Goal: Task Accomplishment & Management: Manage account settings

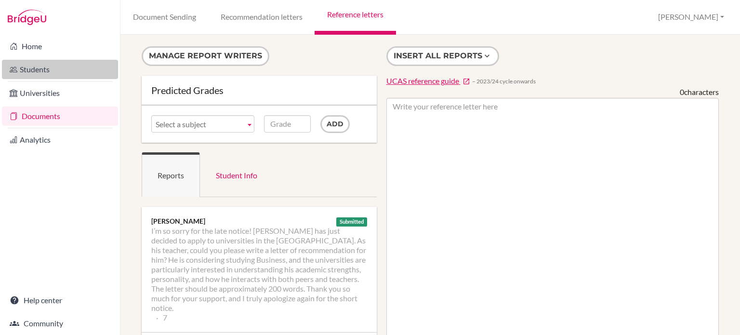
click at [52, 76] on link "Students" at bounding box center [60, 69] width 116 height 19
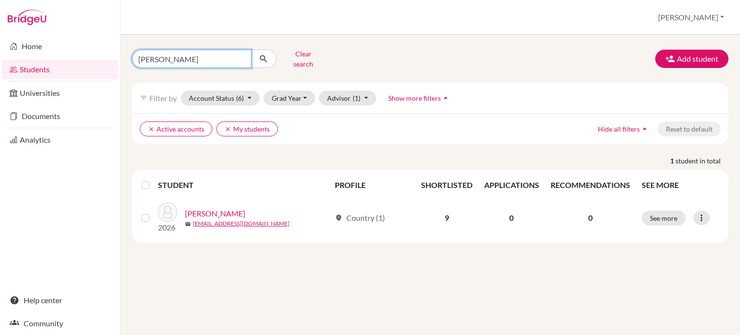
click at [193, 59] on input "abe shun" at bounding box center [191, 59] width 119 height 18
type input "a"
type input "YONGMI"
click button "submit" at bounding box center [264, 59] width 26 height 18
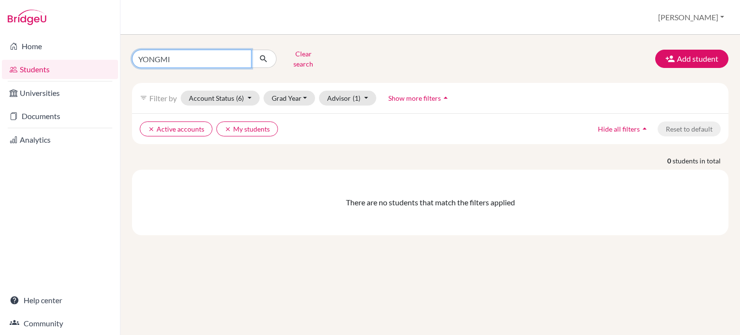
click at [195, 57] on input "YONGMI" at bounding box center [191, 59] width 119 height 18
click button "submit" at bounding box center [264, 59] width 26 height 18
click at [183, 56] on input "YONGMI" at bounding box center [191, 59] width 119 height 18
type input "Y"
type input "young mi"
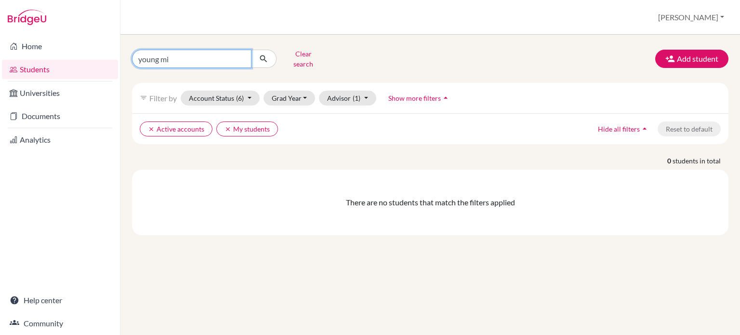
click button "submit" at bounding box center [264, 59] width 26 height 18
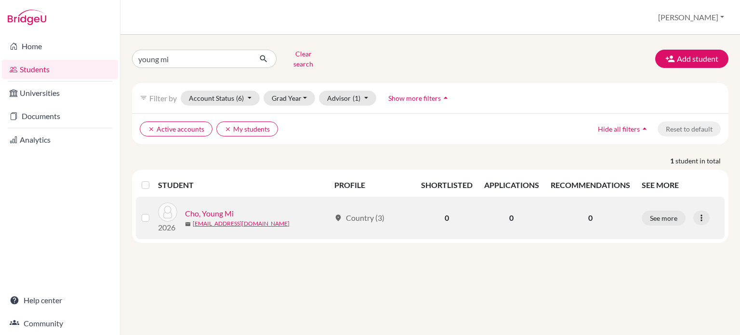
click at [207, 208] on link "Cho, Young Mi" at bounding box center [209, 214] width 49 height 12
click at [206, 208] on link "Cho, Young Mi" at bounding box center [209, 214] width 49 height 12
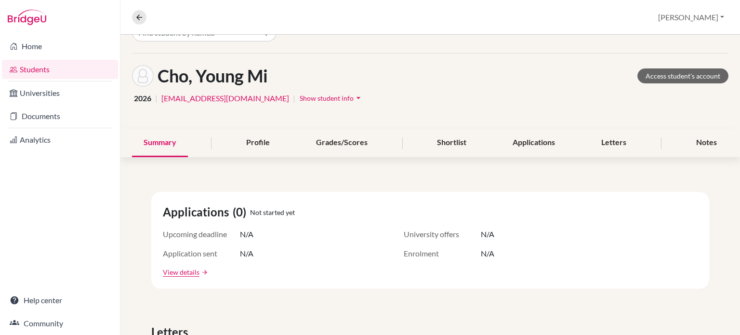
scroll to position [19, 0]
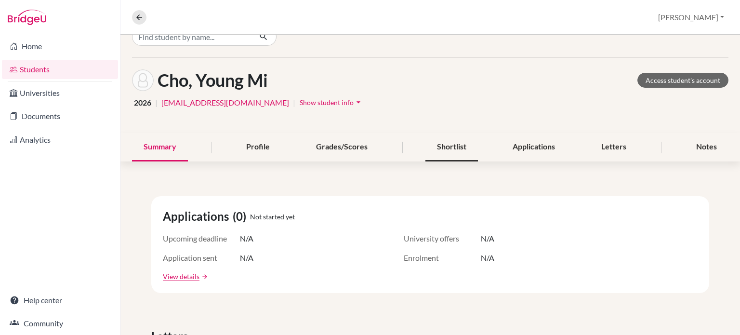
click at [445, 151] on div "Shortlist" at bounding box center [451, 147] width 52 height 28
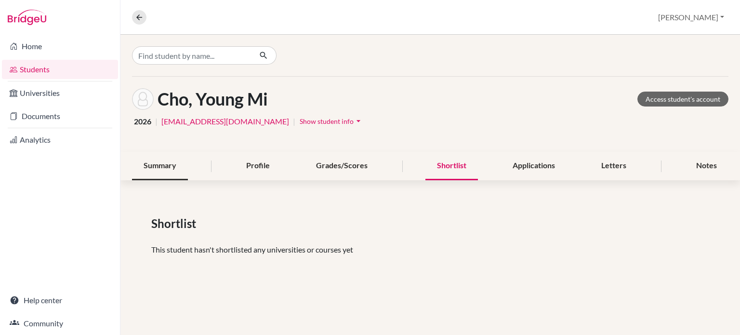
click at [147, 156] on div "Summary" at bounding box center [160, 166] width 56 height 28
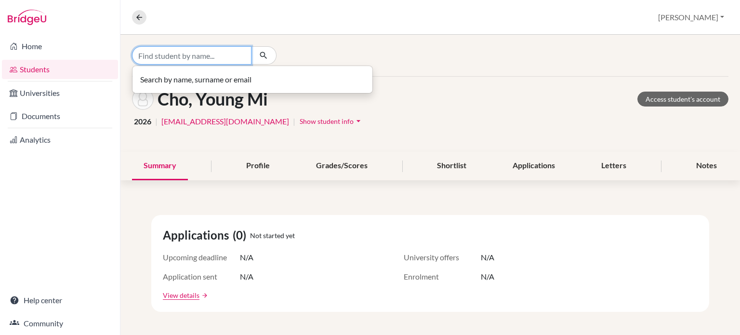
click at [196, 61] on input "Find student by name..." at bounding box center [191, 55] width 119 height 18
type input "cylina"
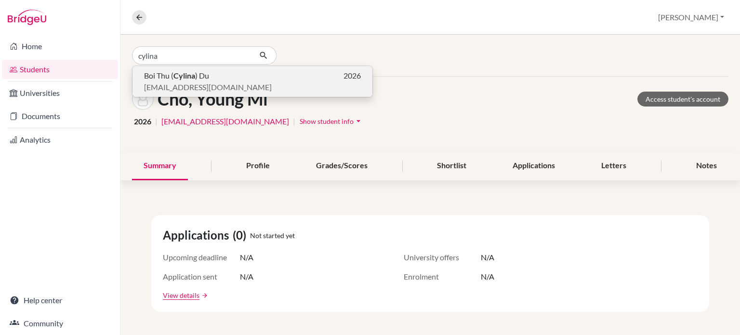
click at [184, 73] on b "Cylina" at bounding box center [184, 75] width 22 height 9
click at [184, 73] on div "Boi Thu ( Cylina ) Du 2026 boi-thu_du@bisvietnam.com" at bounding box center [429, 55] width 619 height 41
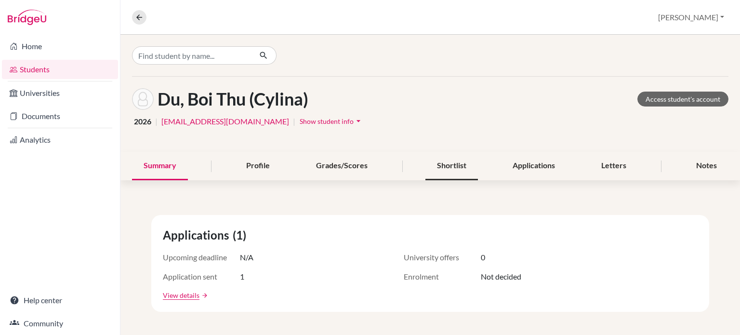
click at [449, 165] on div "Shortlist" at bounding box center [451, 166] width 52 height 28
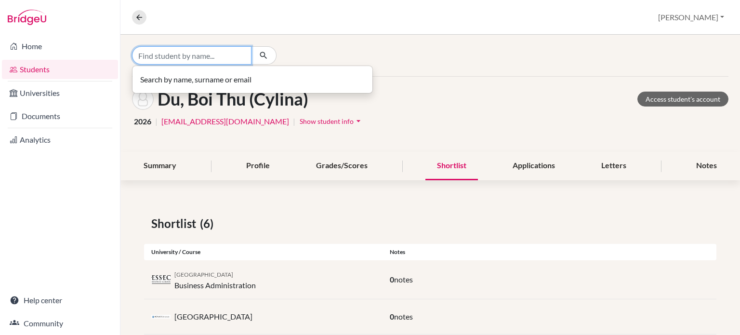
click at [187, 54] on input "Find student by name..." at bounding box center [191, 55] width 119 height 18
type input "kim donghuie"
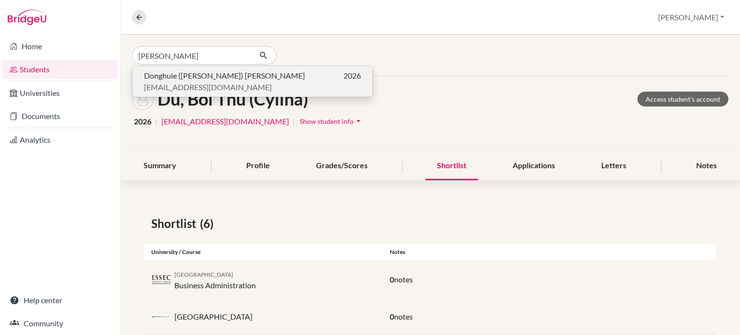
click at [183, 78] on span "Donghuie (Leo) Kim" at bounding box center [224, 76] width 161 height 12
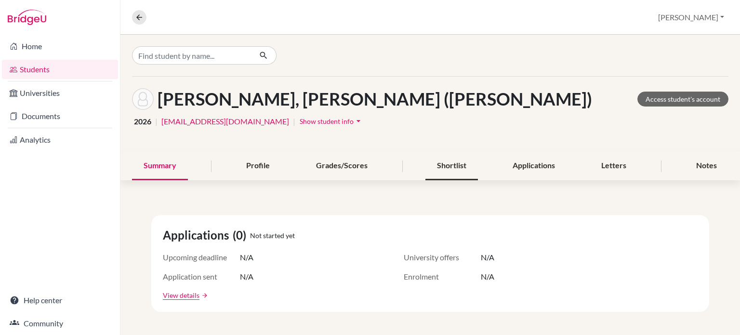
click at [447, 171] on div "Shortlist" at bounding box center [451, 166] width 52 height 28
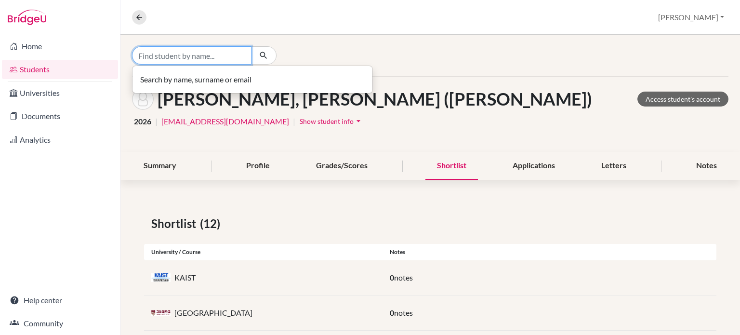
click at [202, 52] on input "Find student by name..." at bounding box center [191, 55] width 119 height 18
type input "hangyeol"
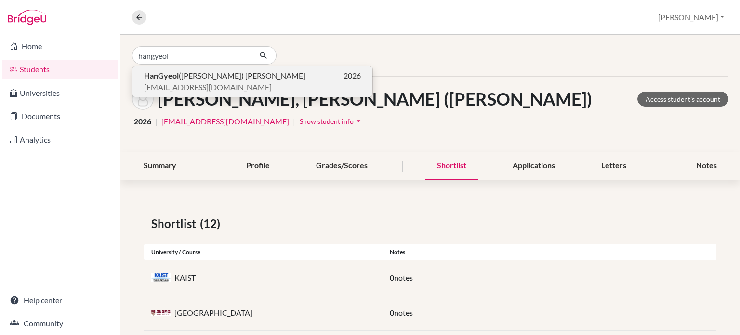
click at [185, 78] on span "HanGyeol (Alex) Kim" at bounding box center [224, 76] width 161 height 12
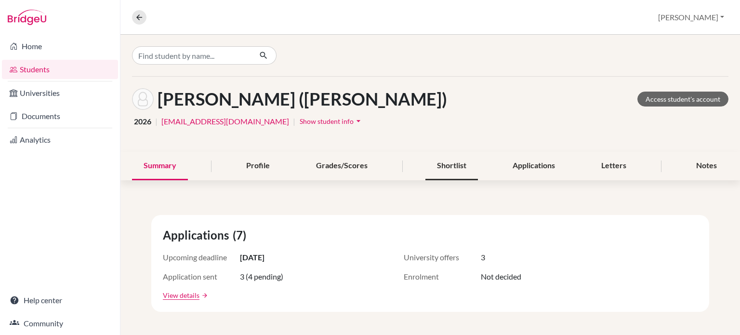
click at [448, 169] on div "Shortlist" at bounding box center [451, 166] width 52 height 28
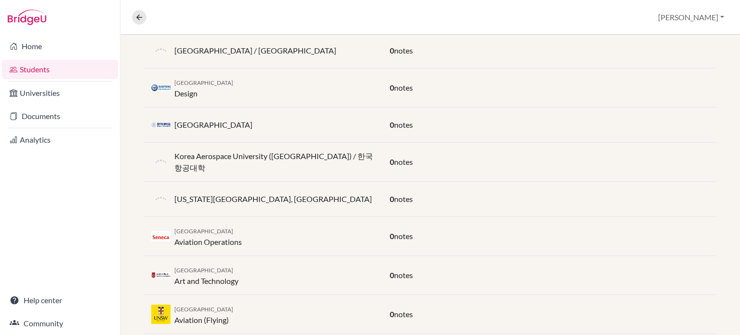
scroll to position [304, 0]
click at [139, 14] on icon at bounding box center [139, 17] width 9 height 9
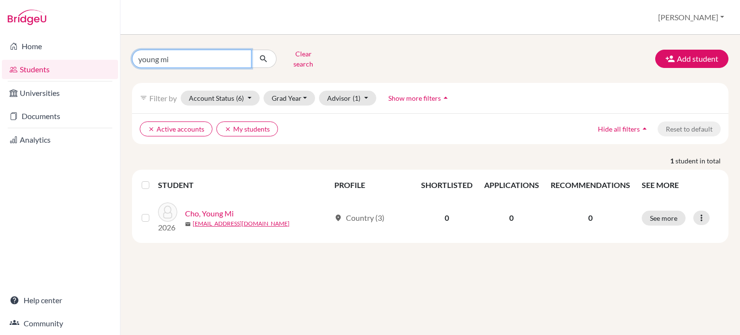
click at [184, 55] on input "young mi" at bounding box center [191, 59] width 119 height 18
type input "y"
type input "yeon jae"
click button "submit" at bounding box center [264, 59] width 26 height 18
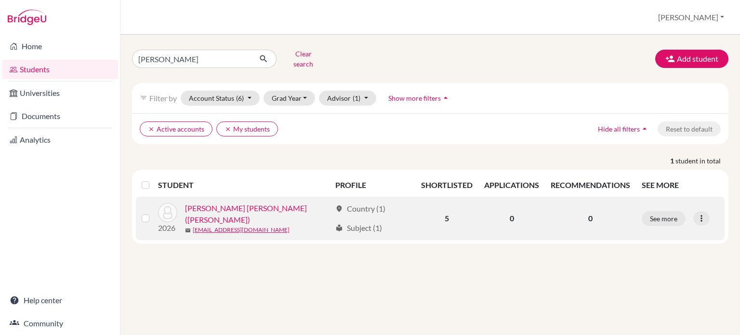
click at [226, 206] on link "Kim, Yeon Jae (Jamie)" at bounding box center [257, 213] width 145 height 23
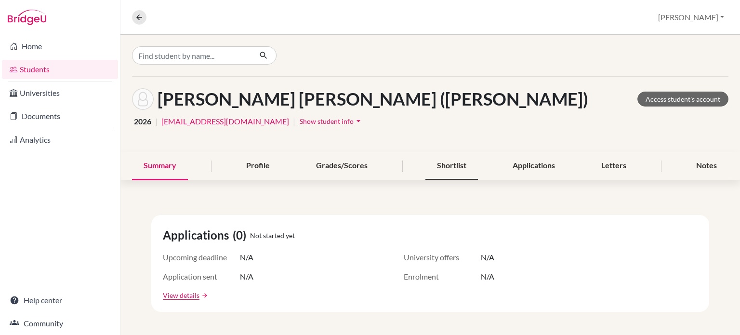
click at [465, 174] on div "Shortlist" at bounding box center [451, 166] width 52 height 28
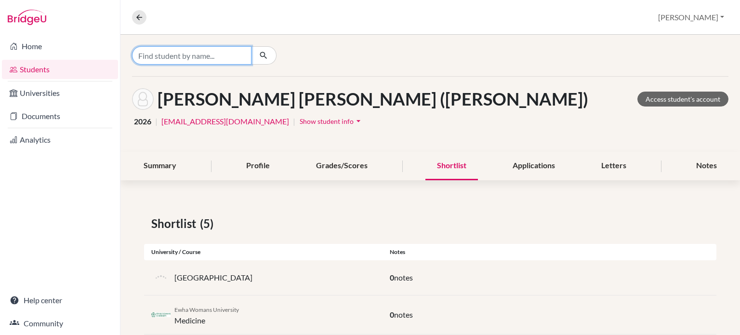
type input "e"
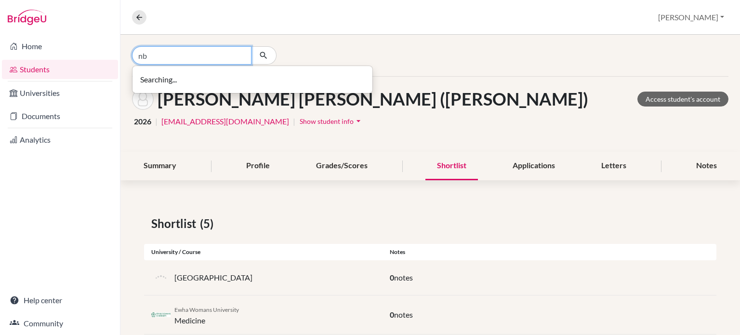
type input "n"
type input "eunbin"
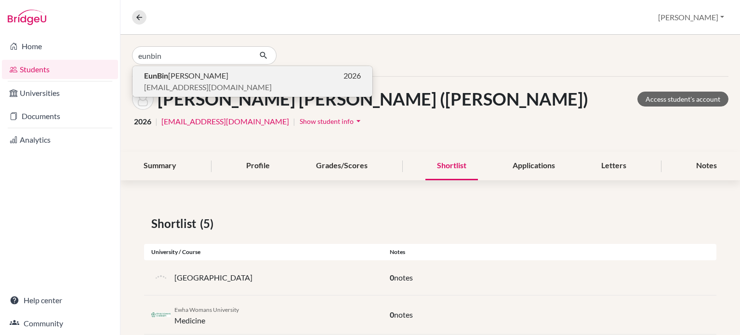
click at [180, 77] on span "EunBin Lee" at bounding box center [186, 76] width 84 height 12
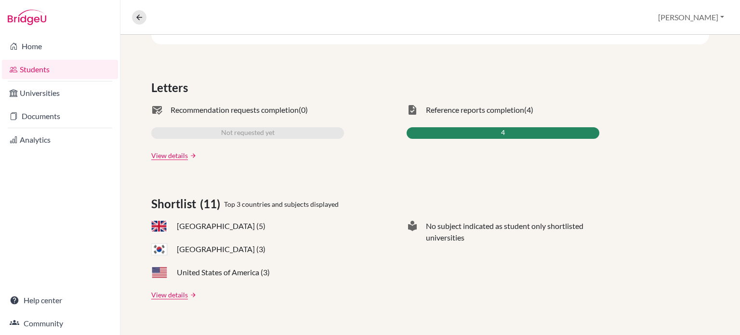
scroll to position [268, 0]
click at [170, 291] on link "View details" at bounding box center [169, 294] width 37 height 10
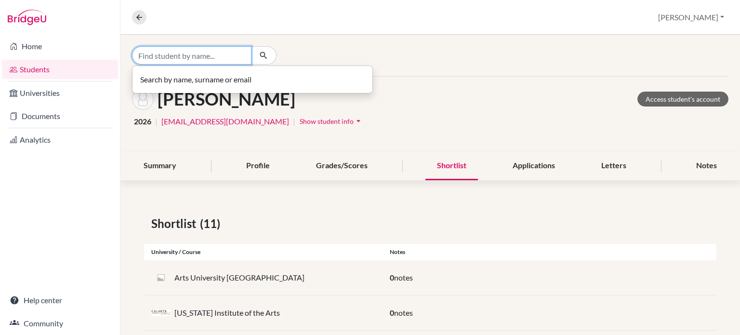
click at [175, 59] on input "Find student by name..." at bounding box center [191, 55] width 119 height 18
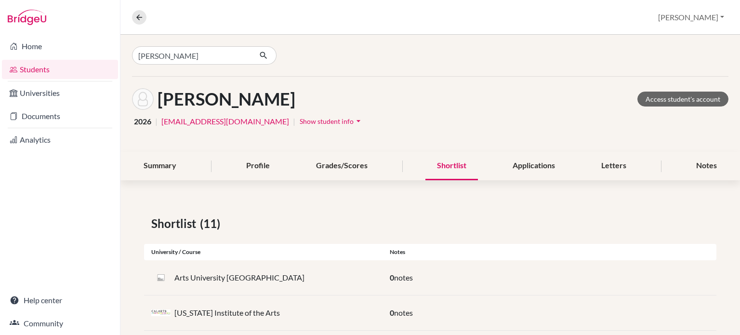
click at [320, 50] on div "annie" at bounding box center [231, 55] width 199 height 18
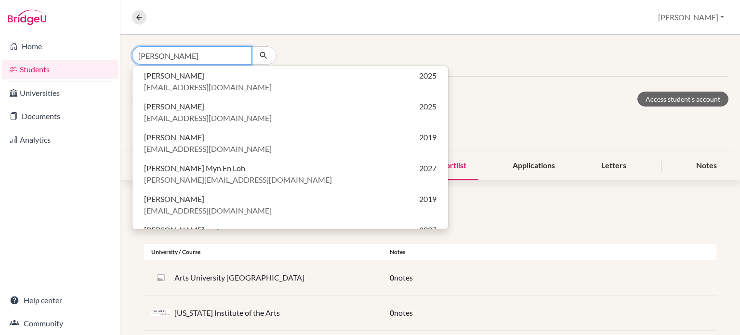
click at [206, 53] on input "annie" at bounding box center [191, 55] width 119 height 18
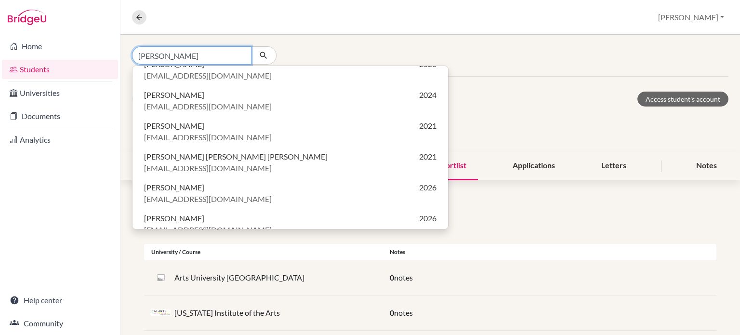
scroll to position [326, 0]
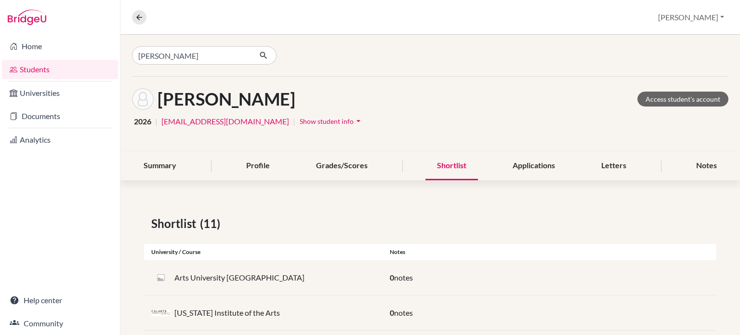
click at [353, 29] on div "Overview Student details Hannah Profile School Settings Log out" at bounding box center [429, 17] width 619 height 35
click at [198, 59] on input "annie" at bounding box center [191, 55] width 119 height 18
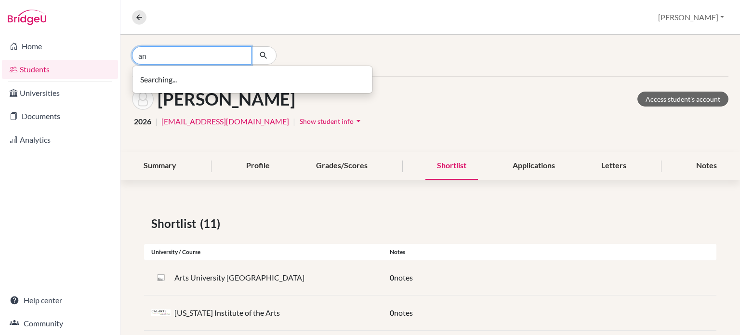
type input "a"
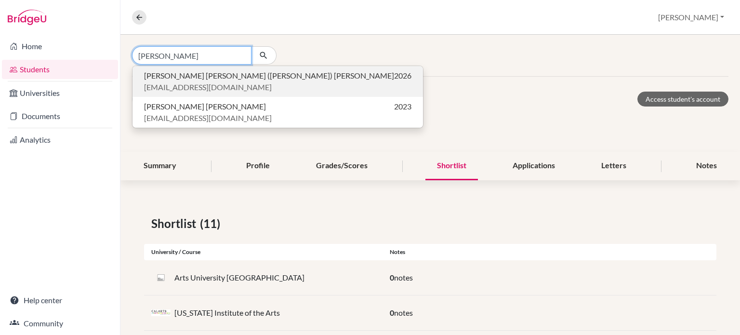
type input "tran dinh"
click at [197, 74] on span "Dinh Ngoc Anh (Annie) Tran" at bounding box center [269, 76] width 250 height 12
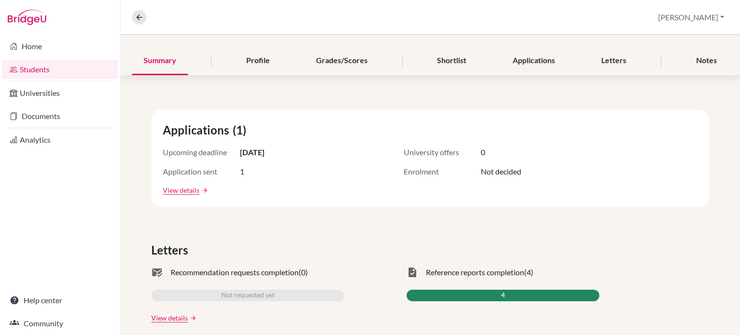
scroll to position [105, 0]
click at [456, 67] on div "Shortlist" at bounding box center [451, 60] width 52 height 28
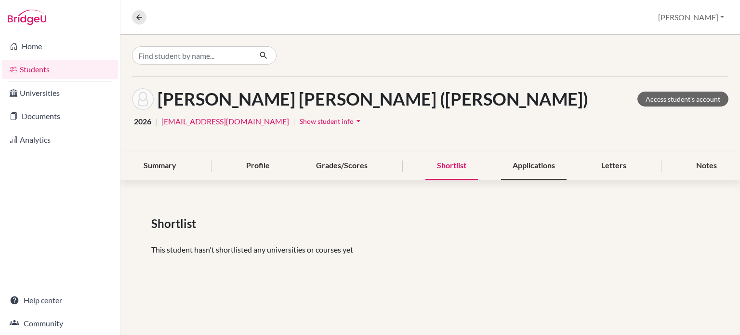
click at [529, 167] on div "Applications" at bounding box center [533, 166] width 65 height 28
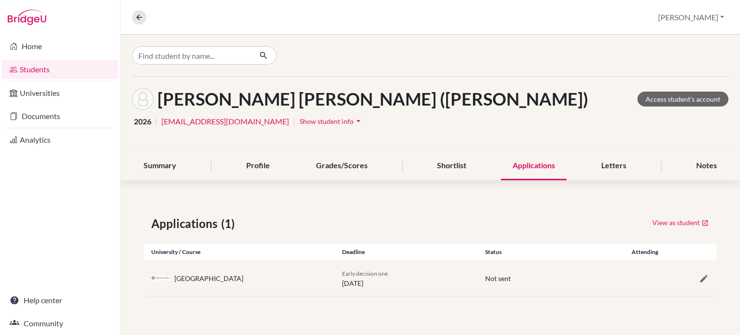
drag, startPoint x: 246, startPoint y: 279, endPoint x: 175, endPoint y: 279, distance: 70.3
click at [175, 279] on div "Fordham University" at bounding box center [239, 277] width 191 height 19
copy div "Fordham University"
